Goal: Use online tool/utility

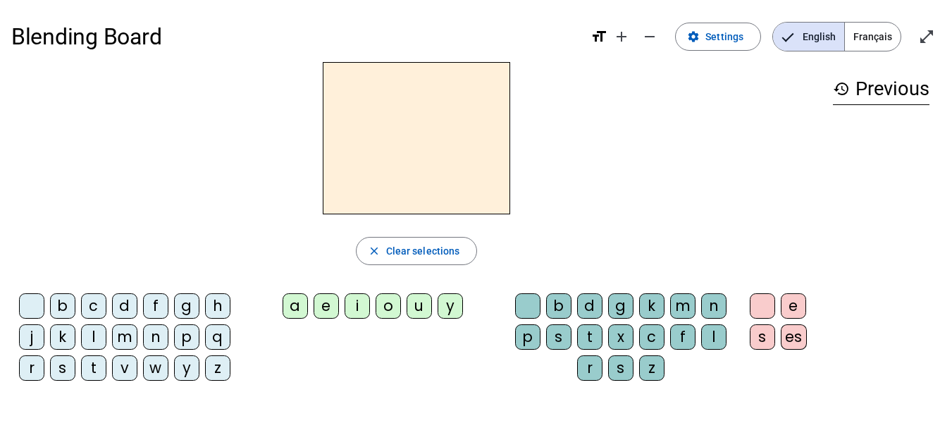
click at [125, 330] on div "m" at bounding box center [124, 336] width 25 height 25
click at [298, 309] on div "a" at bounding box center [295, 305] width 25 height 25
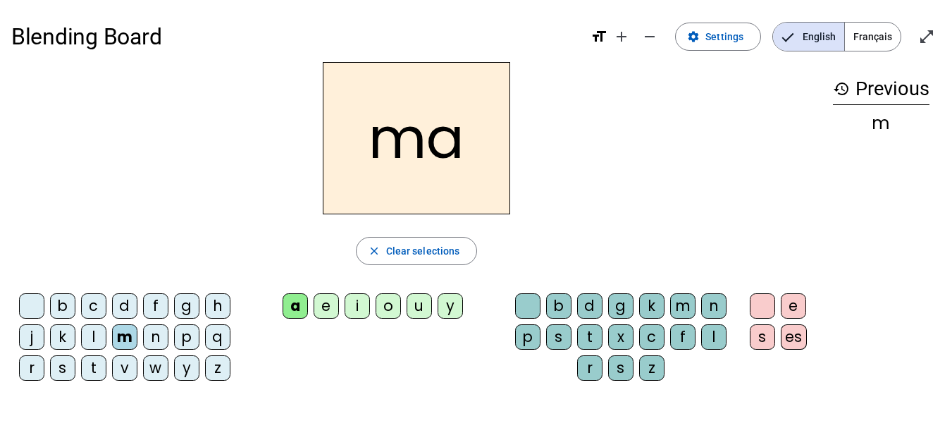
click at [94, 335] on div "l" at bounding box center [93, 336] width 25 height 25
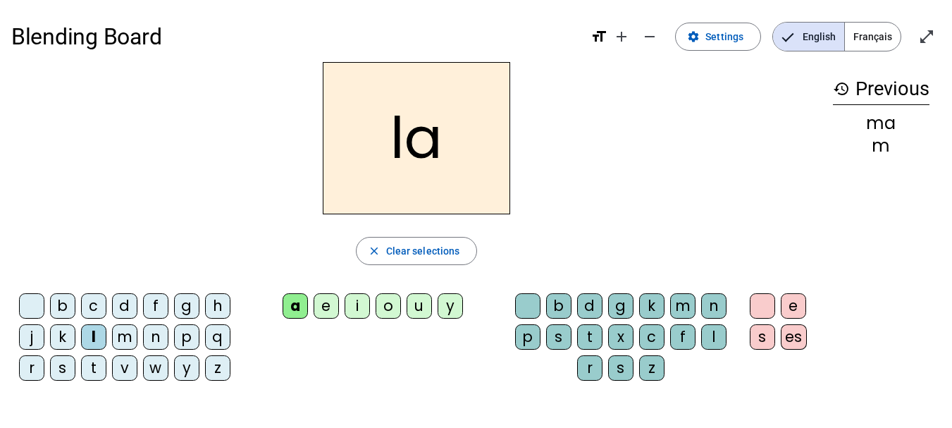
click at [331, 303] on div "e" at bounding box center [326, 305] width 25 height 25
click at [126, 302] on div "d" at bounding box center [124, 305] width 25 height 25
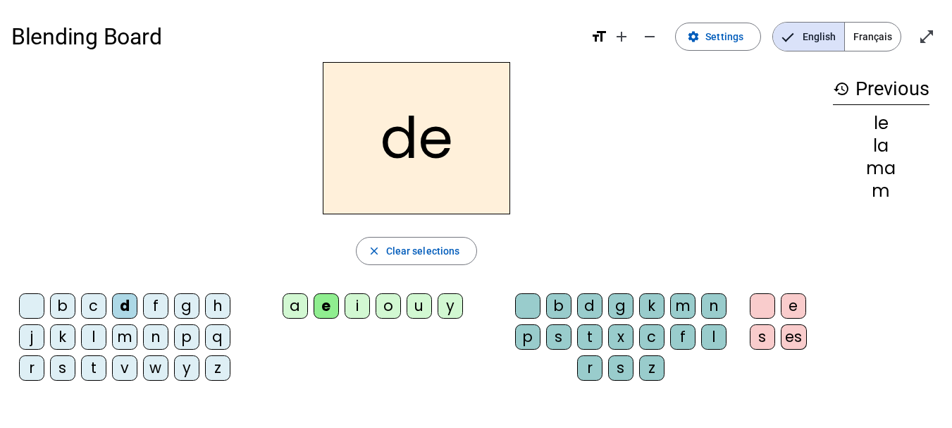
click at [424, 311] on div "u" at bounding box center [419, 305] width 25 height 25
click at [99, 368] on div "t" at bounding box center [93, 367] width 25 height 25
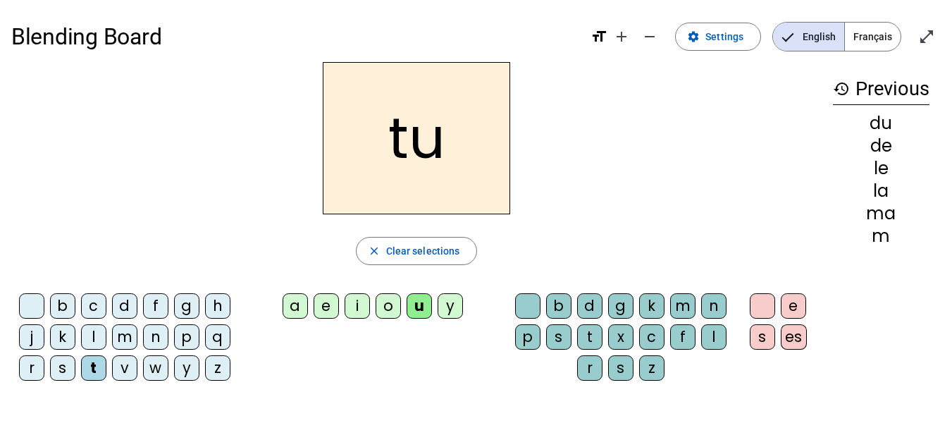
click at [296, 303] on div "a" at bounding box center [295, 305] width 25 height 25
click at [332, 307] on div "e" at bounding box center [326, 305] width 25 height 25
click at [121, 341] on div "m" at bounding box center [124, 336] width 25 height 25
